Goal: Information Seeking & Learning: Learn about a topic

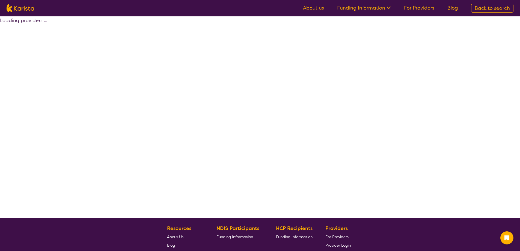
select select "by_score"
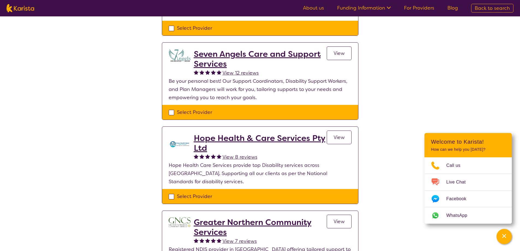
scroll to position [191, 0]
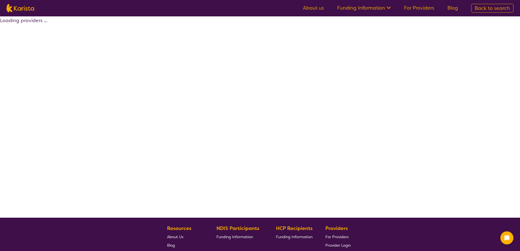
select select "by_score"
